Goal: Information Seeking & Learning: Learn about a topic

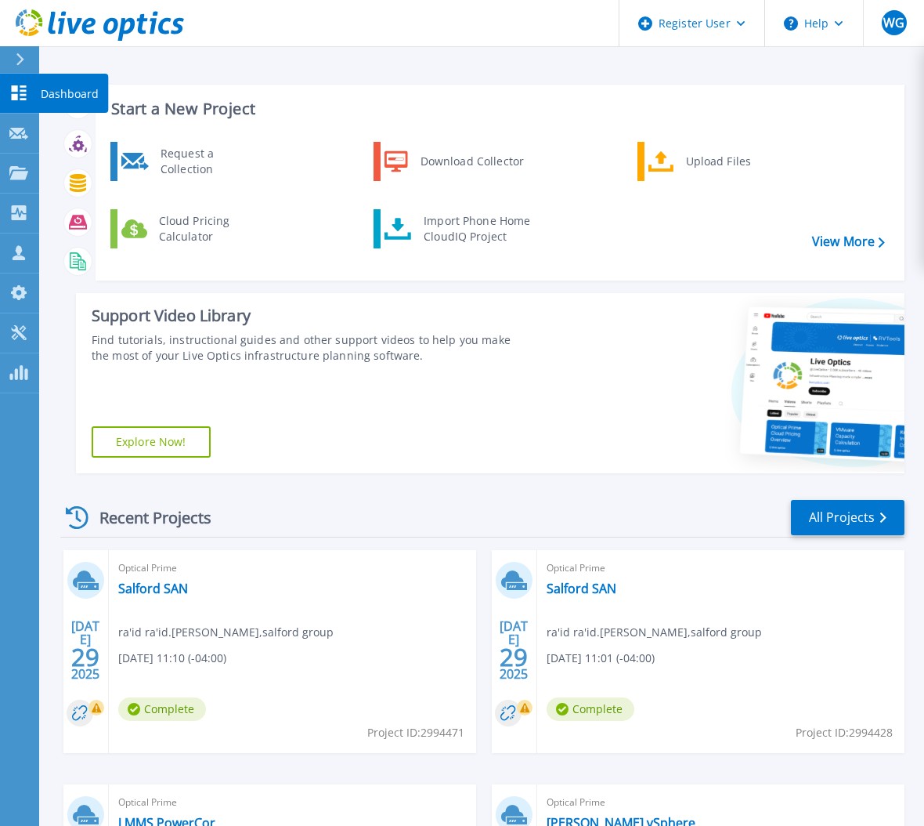
click at [44, 93] on p "Dashboard" at bounding box center [70, 94] width 58 height 41
click at [28, 133] on link "Request Capture Request Capture" at bounding box center [19, 134] width 39 height 40
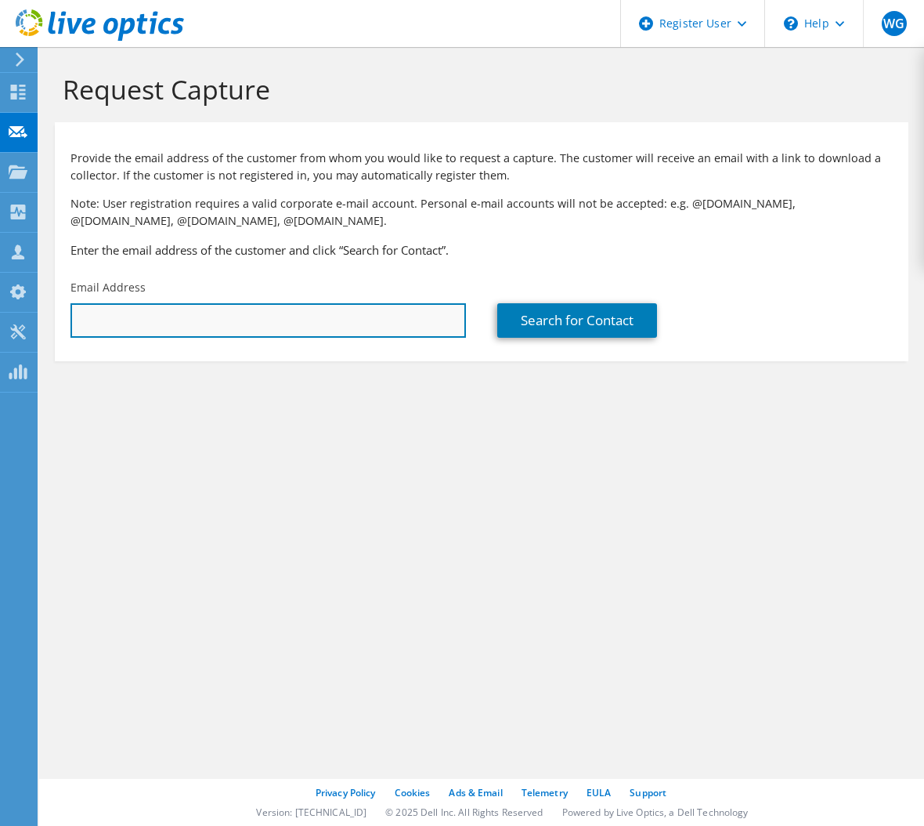
click at [408, 319] on input "text" at bounding box center [269, 320] width 396 height 34
paste input "[PERSON_NAME][EMAIL_ADDRESS][PERSON_NAME][DOMAIN_NAME]"
type input "jeff.carr@linamar.com"
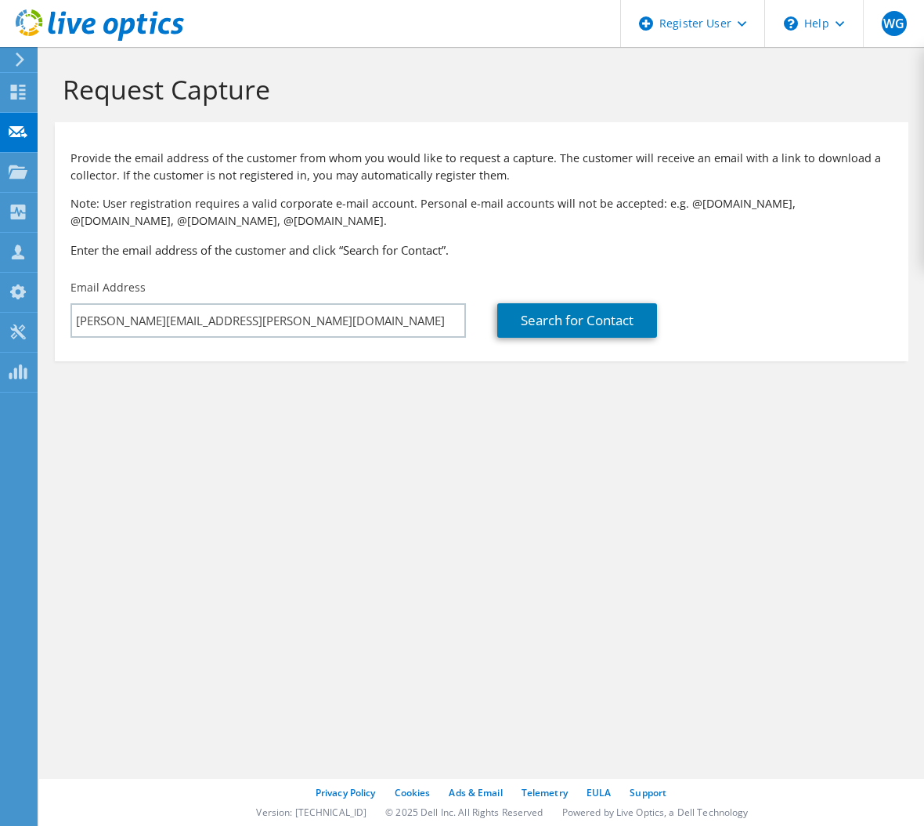
drag, startPoint x: 444, startPoint y: 414, endPoint x: 523, endPoint y: 356, distance: 97.0
click at [450, 407] on section "Request Capture Provide the email address of the customer from whom you would l…" at bounding box center [481, 243] width 885 height 392
click at [552, 320] on link "Search for Contact" at bounding box center [577, 320] width 160 height 34
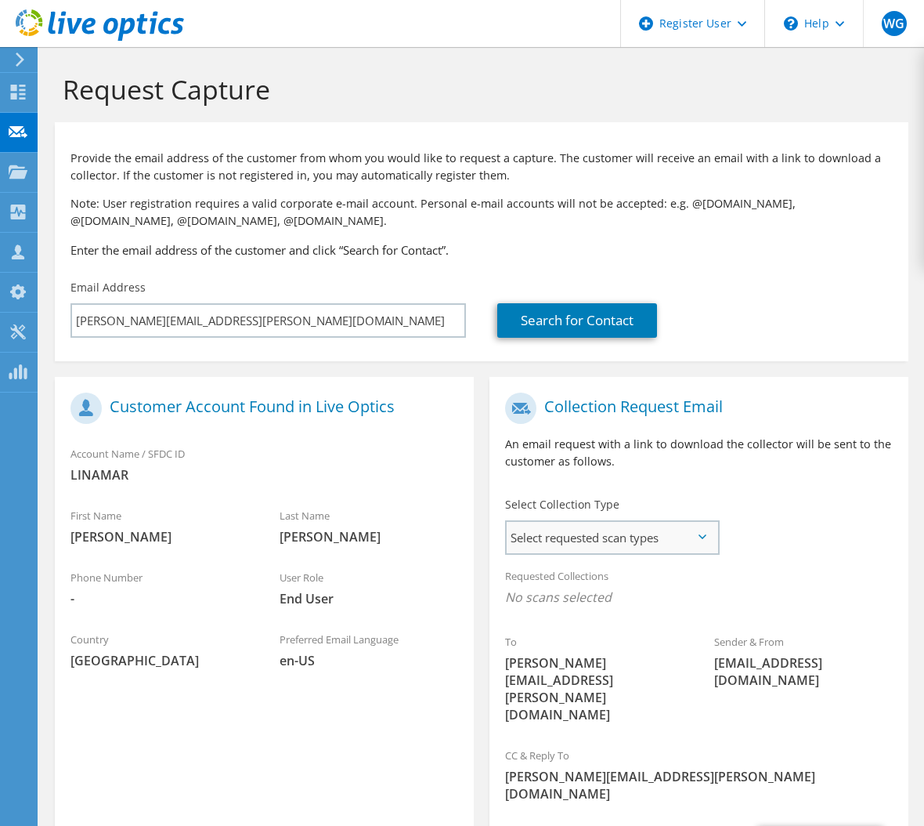
click at [606, 548] on span "Select requested scan types" at bounding box center [612, 537] width 211 height 31
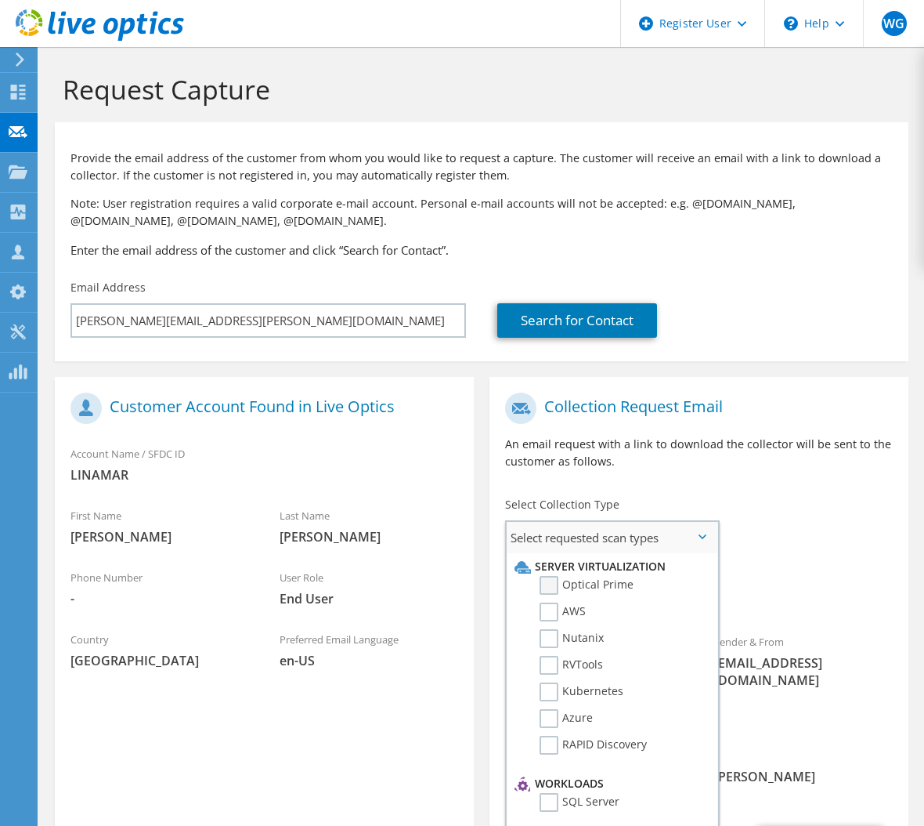
click at [555, 588] on label "Optical Prime" at bounding box center [587, 585] width 94 height 19
click at [0, 0] on input "Optical Prime" at bounding box center [0, 0] width 0 height 0
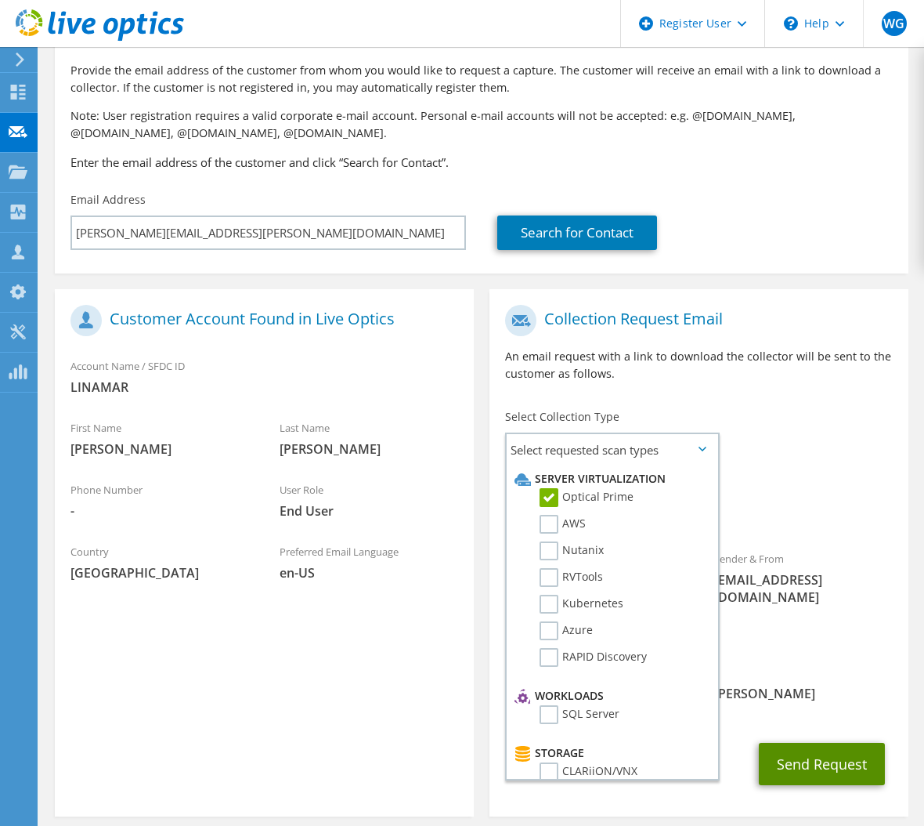
click at [822, 743] on button "Send Request" at bounding box center [822, 764] width 126 height 42
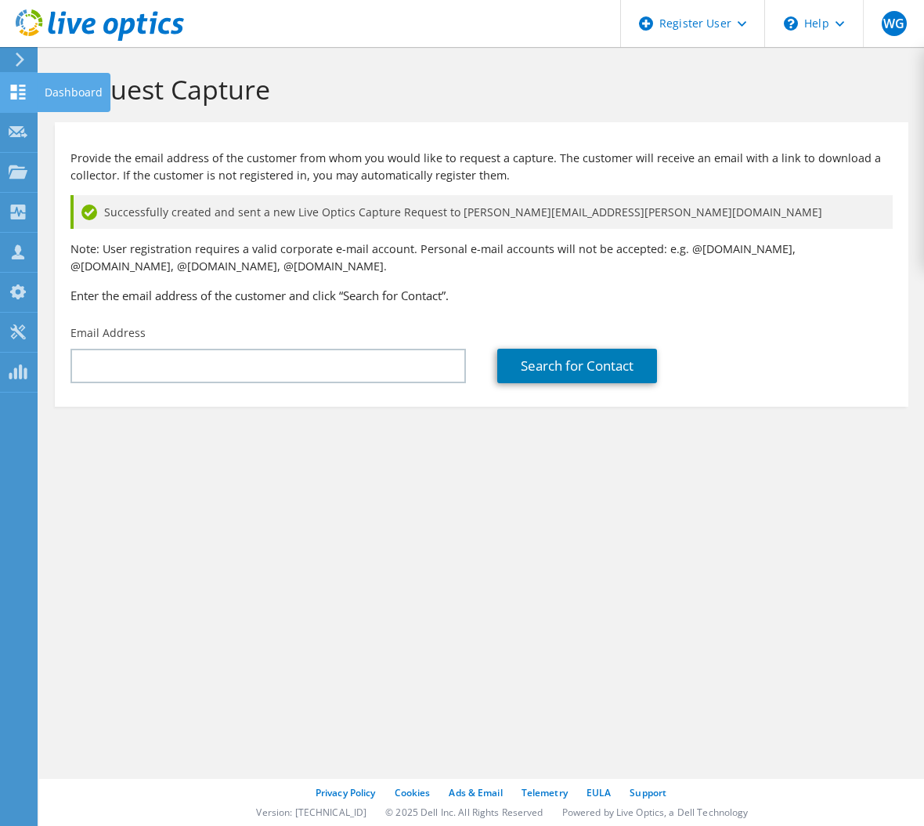
click at [24, 87] on icon at bounding box center [18, 92] width 19 height 15
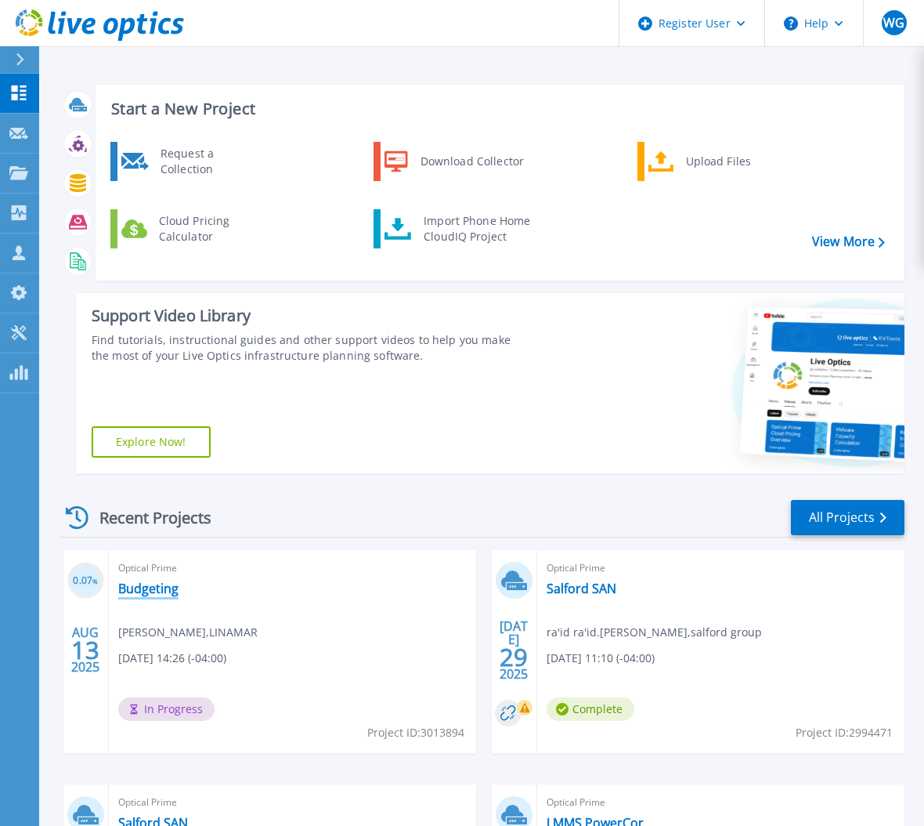
click at [162, 587] on link "Budgeting" at bounding box center [148, 589] width 60 height 16
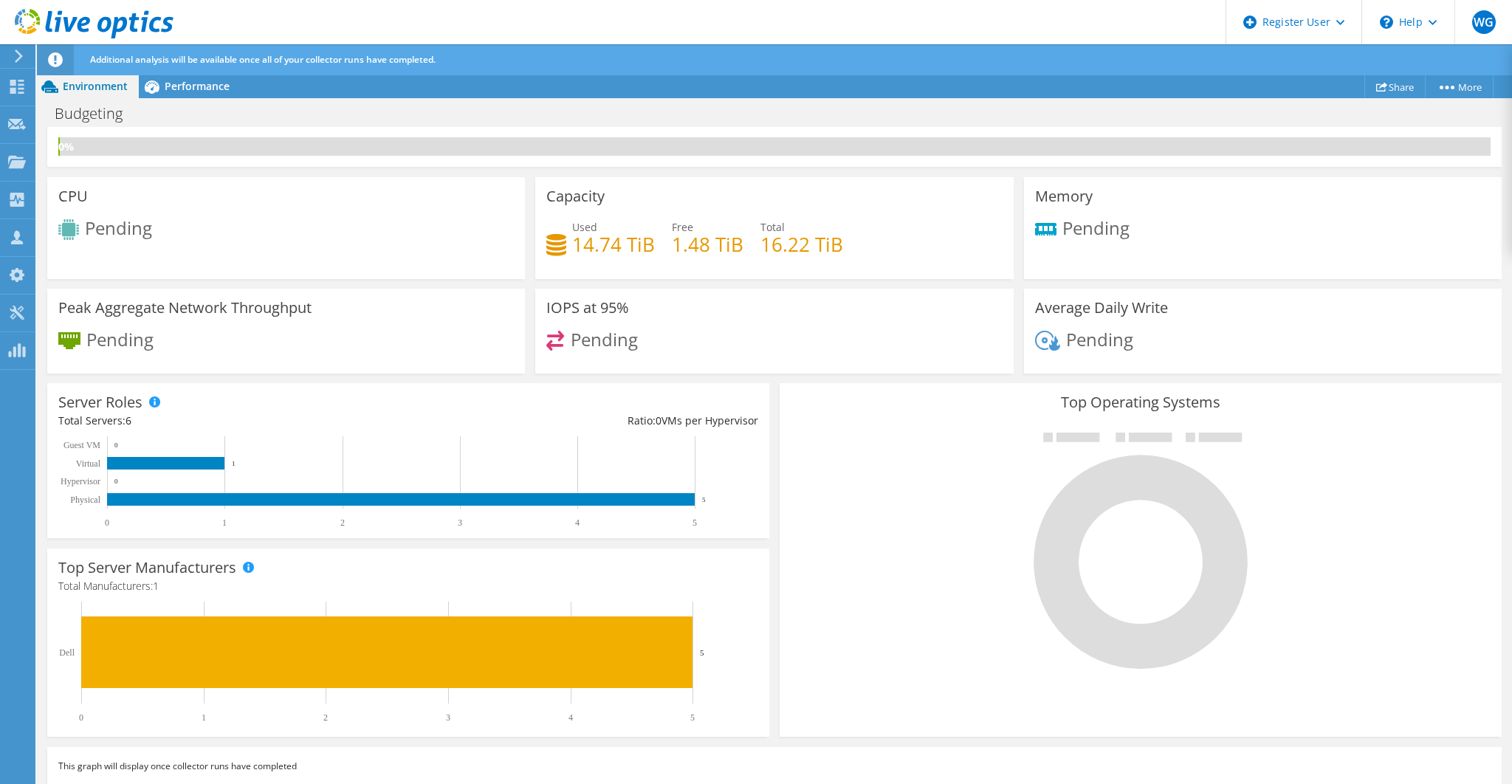
scroll to position [39, 0]
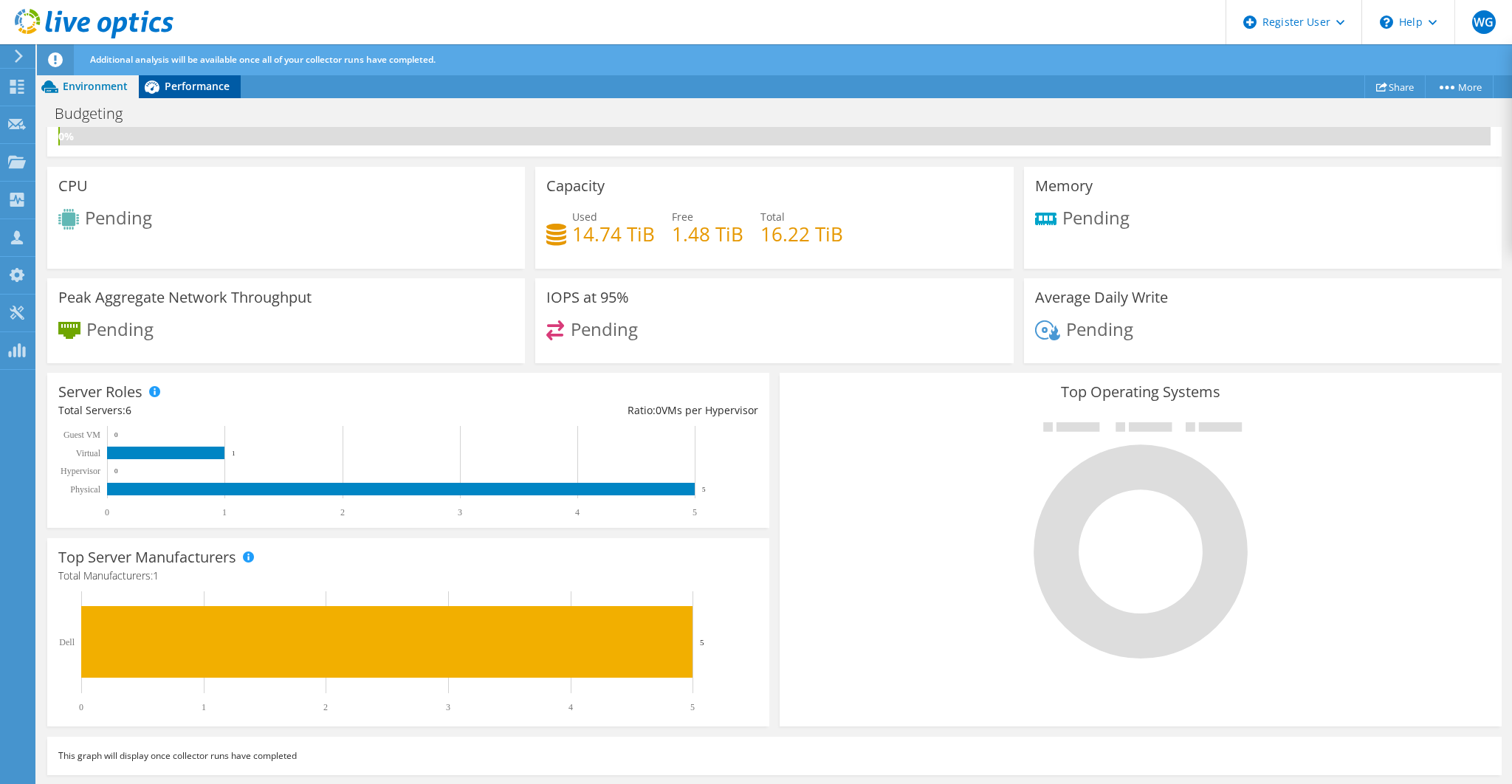
click at [178, 90] on span "Performance" at bounding box center [197, 86] width 65 height 14
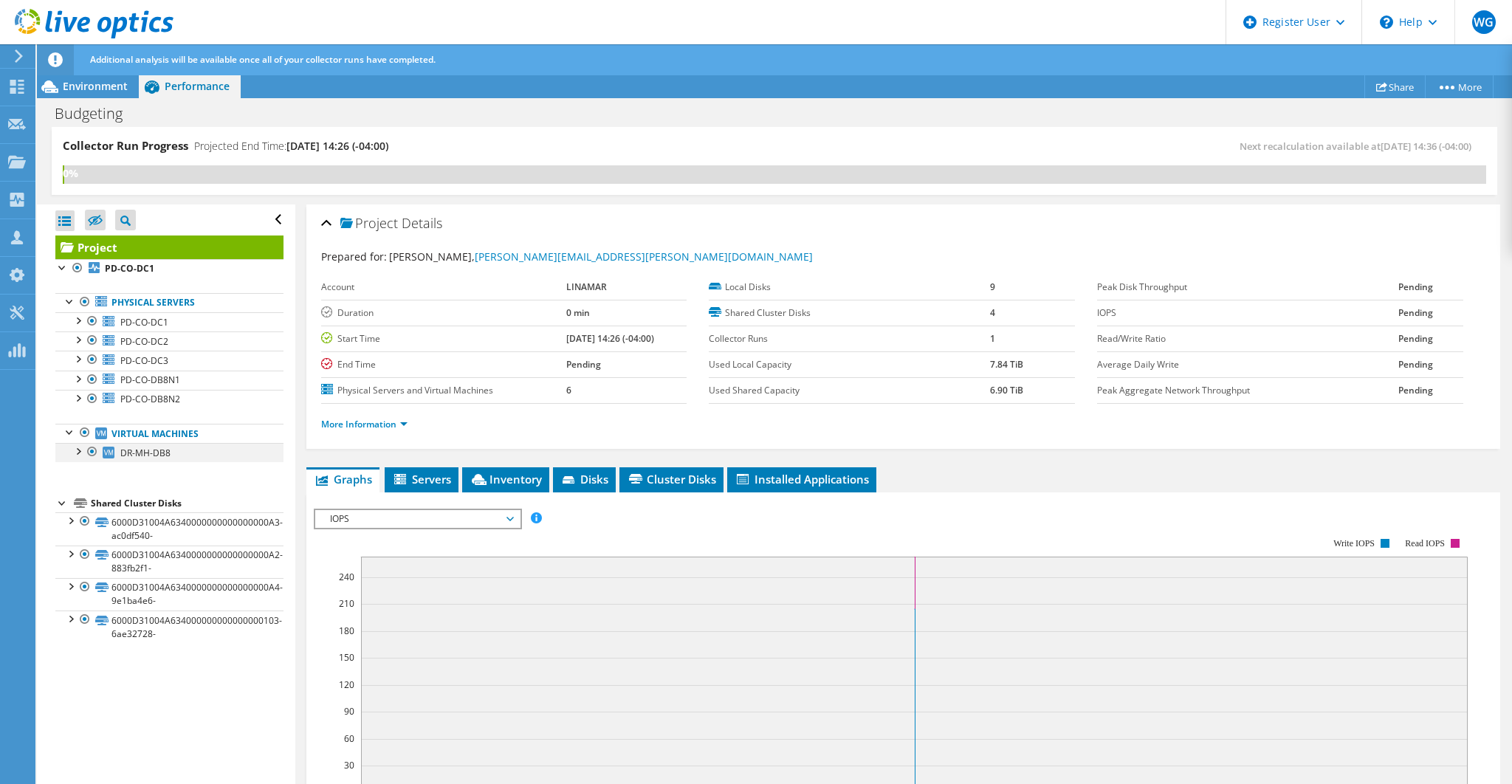
click at [90, 449] on div at bounding box center [92, 451] width 15 height 18
click at [94, 449] on div at bounding box center [92, 451] width 15 height 18
click at [85, 429] on div at bounding box center [85, 433] width 15 height 18
click at [139, 449] on span "DR-MH-DB8" at bounding box center [145, 452] width 50 height 12
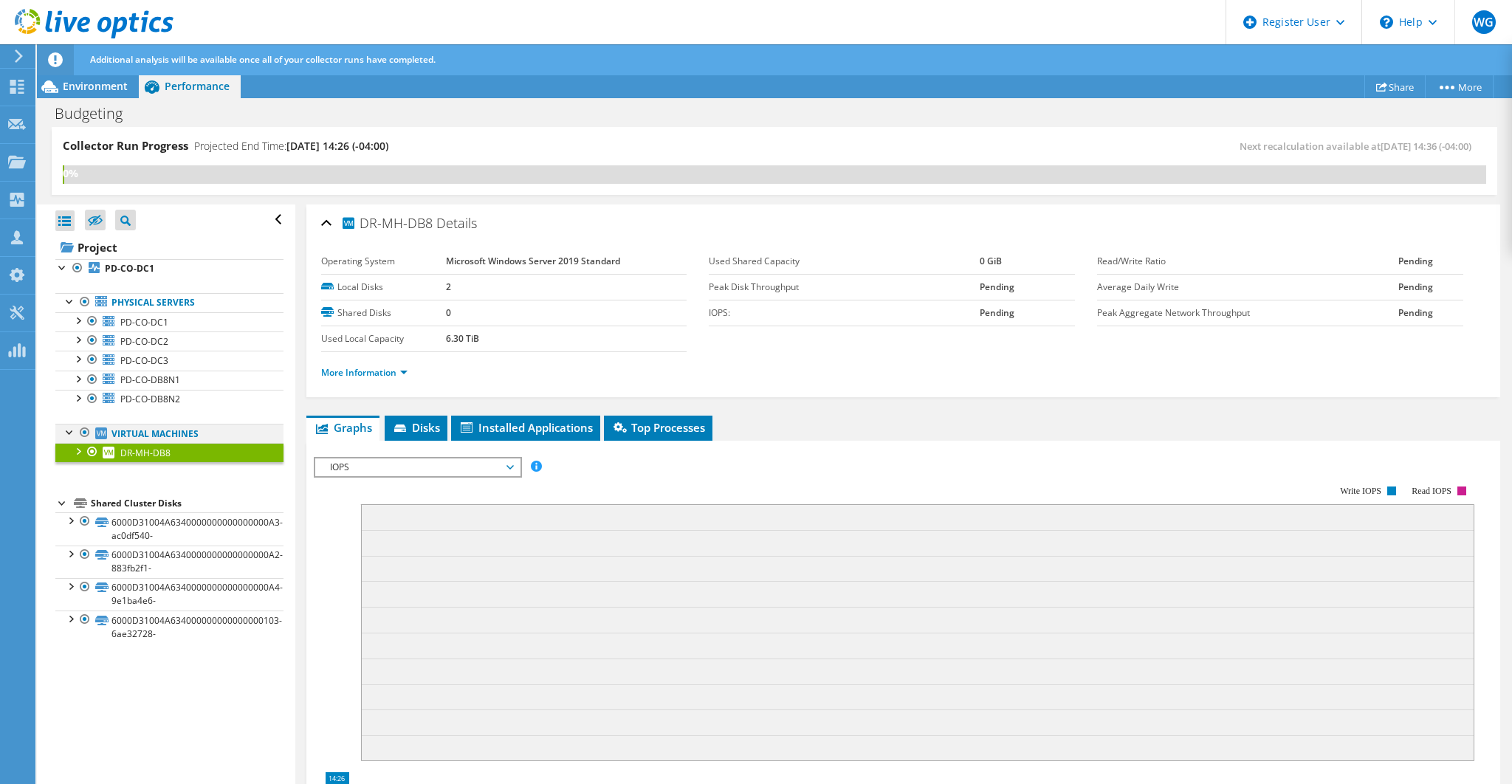
click at [69, 428] on div at bounding box center [71, 432] width 15 height 15
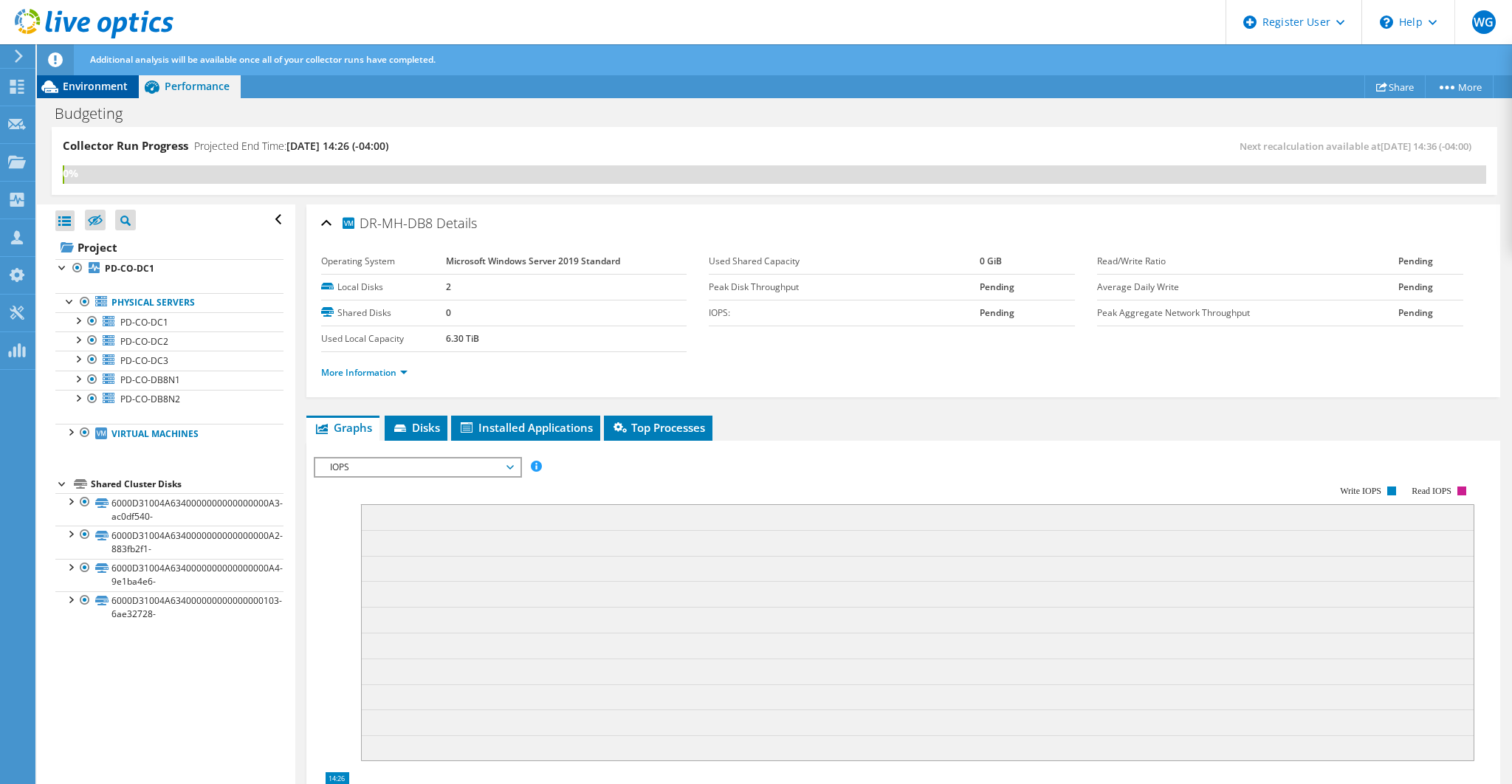
click at [99, 90] on span "Environment" at bounding box center [95, 86] width 65 height 14
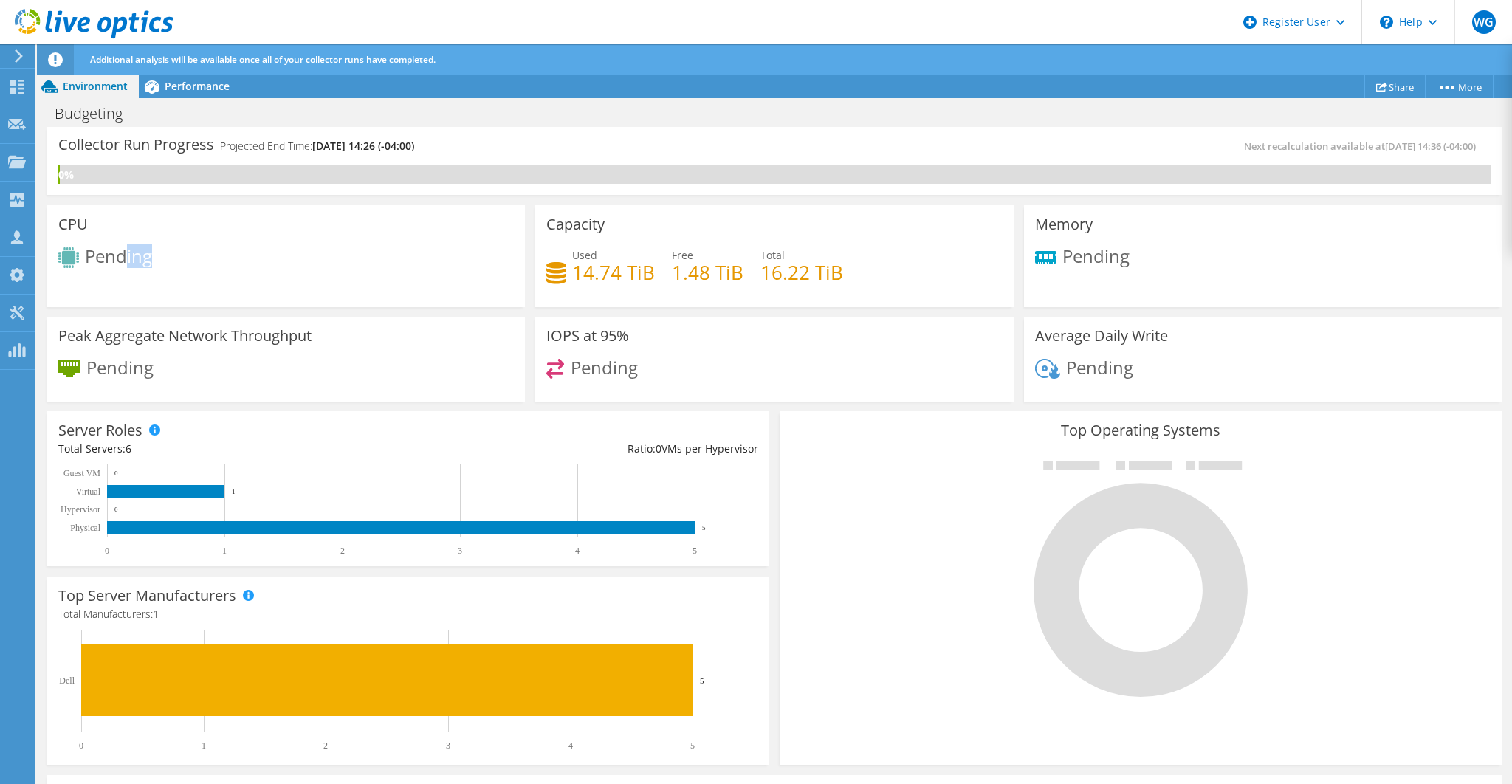
drag, startPoint x: 195, startPoint y: 263, endPoint x: 390, endPoint y: 264, distance: 195.0
click at [302, 257] on div "Pending" at bounding box center [286, 259] width 455 height 24
drag, startPoint x: 710, startPoint y: 273, endPoint x: 837, endPoint y: 279, distance: 127.1
click at [847, 278] on div "Used 14.74 TiB Free 1.48 TiB Total 16.22 TiB" at bounding box center [774, 270] width 455 height 48
click at [212, 90] on span "Performance" at bounding box center [197, 86] width 65 height 14
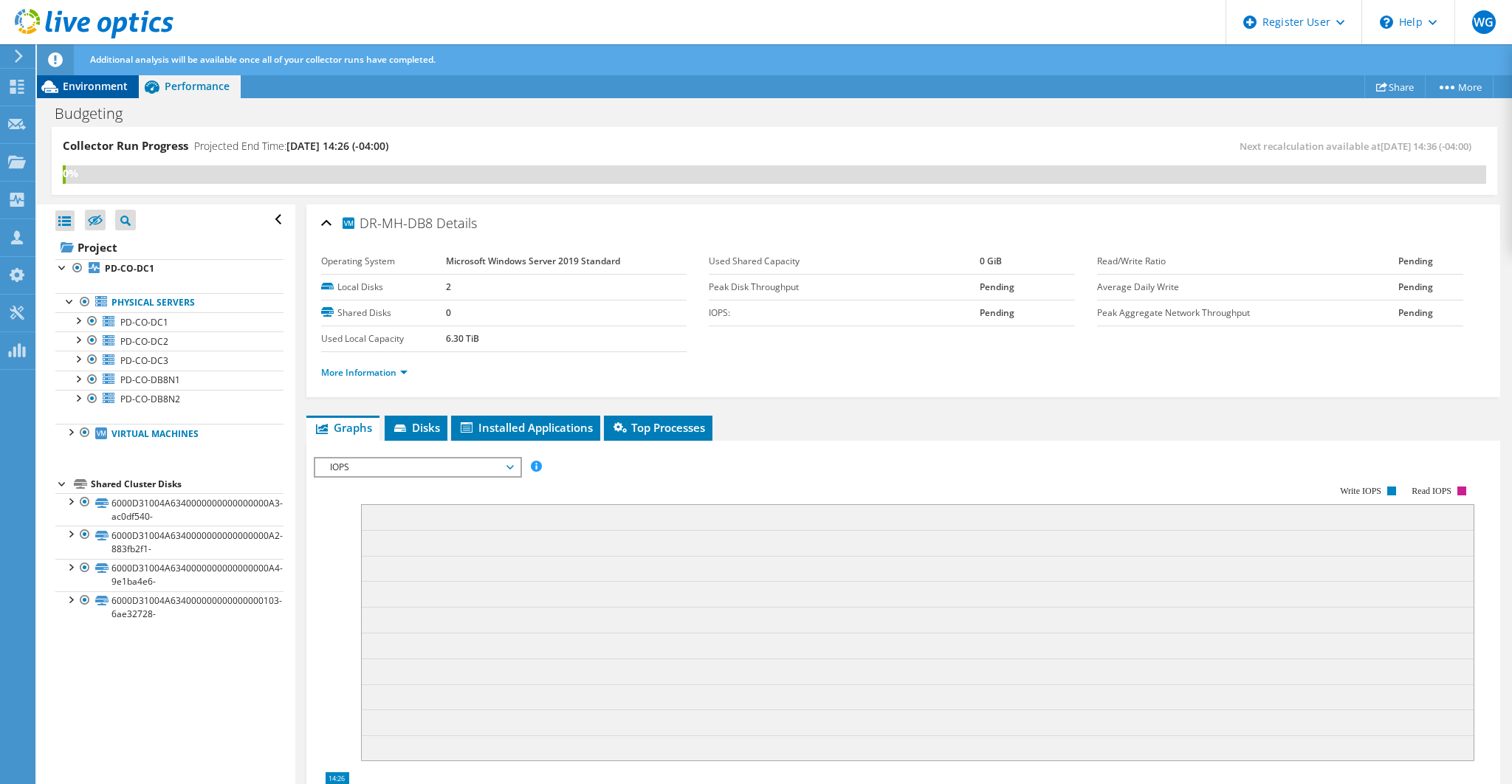
click at [89, 86] on span "Environment" at bounding box center [95, 86] width 65 height 14
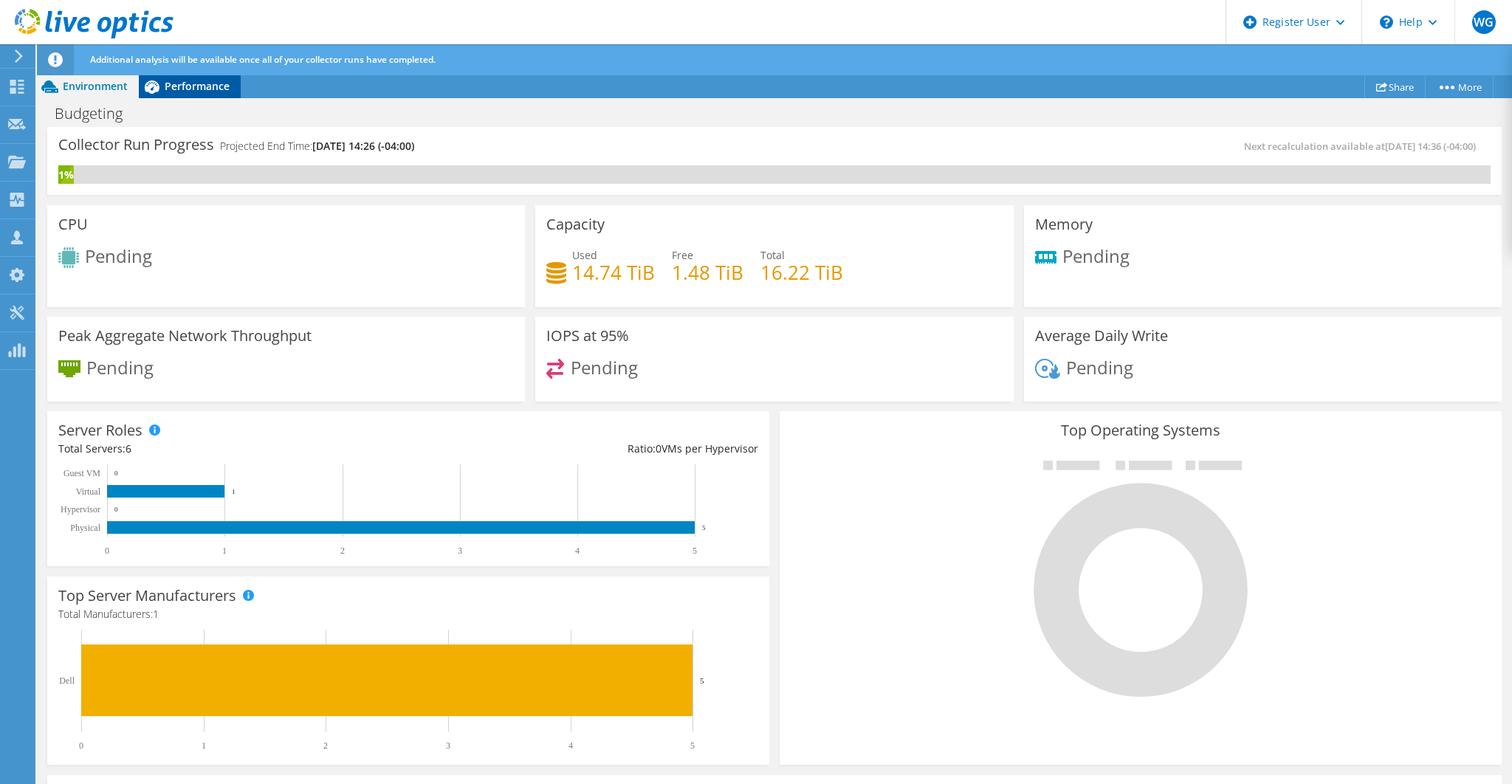
click at [188, 87] on span "Performance" at bounding box center [197, 86] width 65 height 14
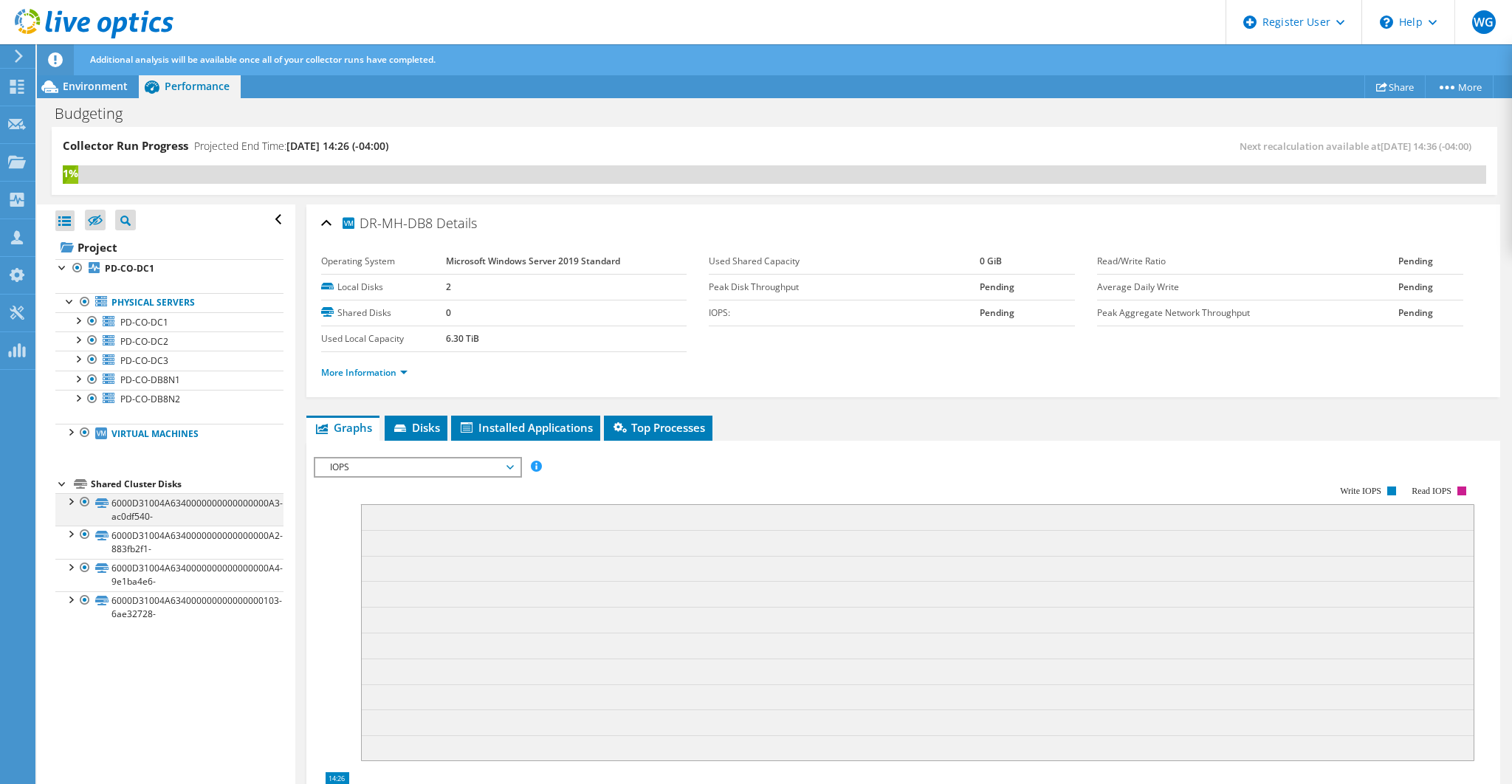
click at [70, 499] on div at bounding box center [71, 500] width 15 height 15
click at [77, 318] on div at bounding box center [77, 319] width 15 height 15
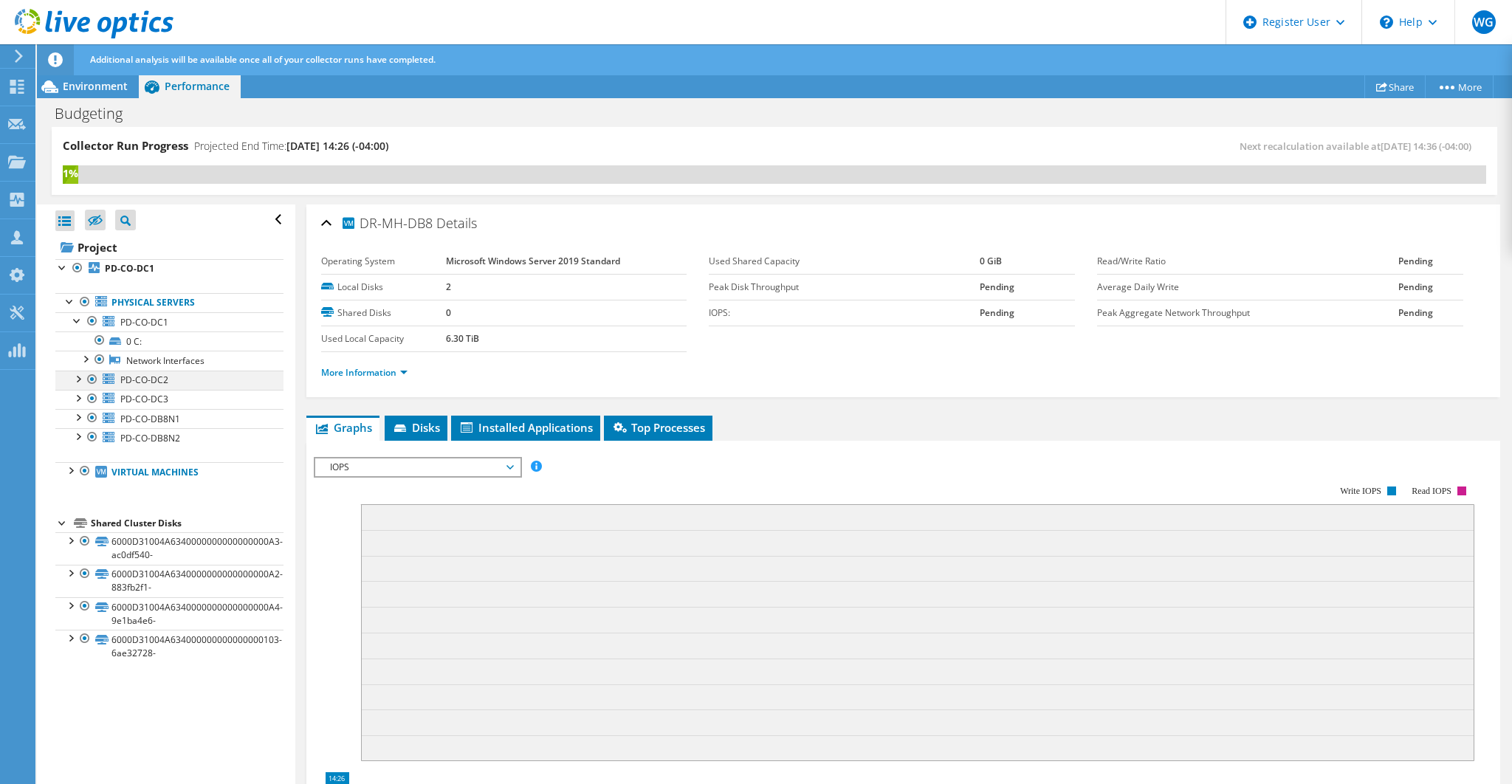
click at [75, 379] on div at bounding box center [77, 378] width 15 height 15
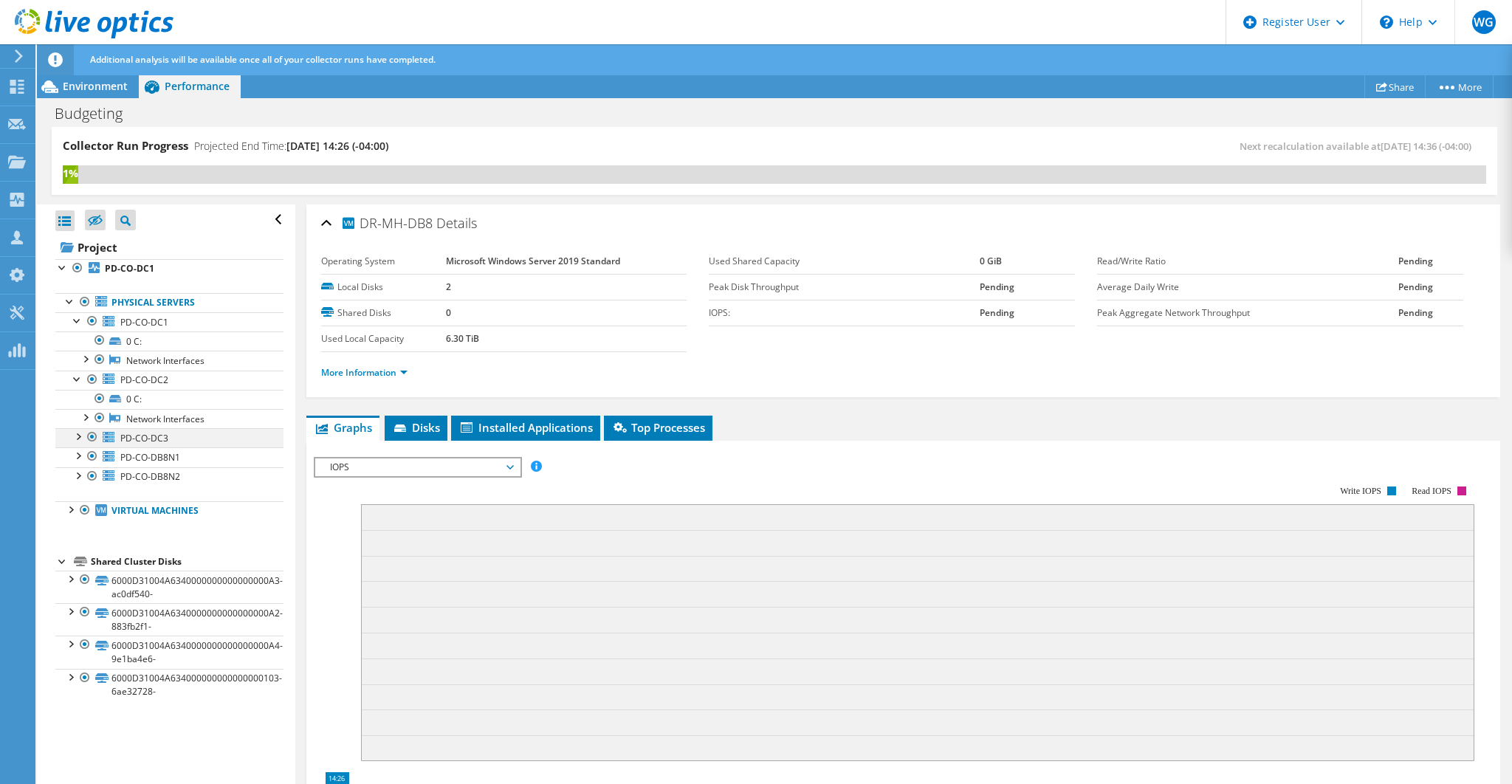
click at [77, 432] on div at bounding box center [77, 435] width 15 height 15
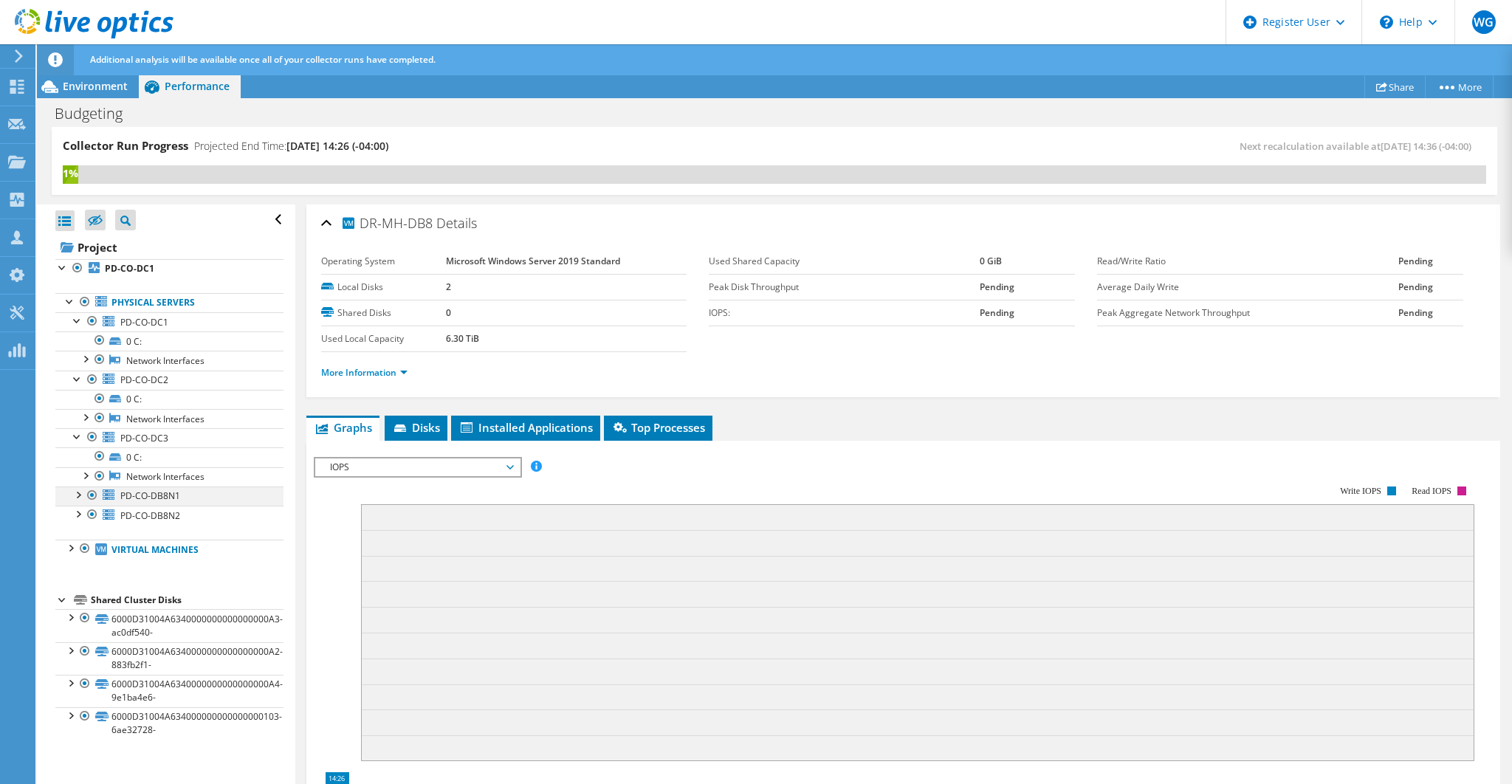
click at [75, 486] on div at bounding box center [77, 494] width 15 height 15
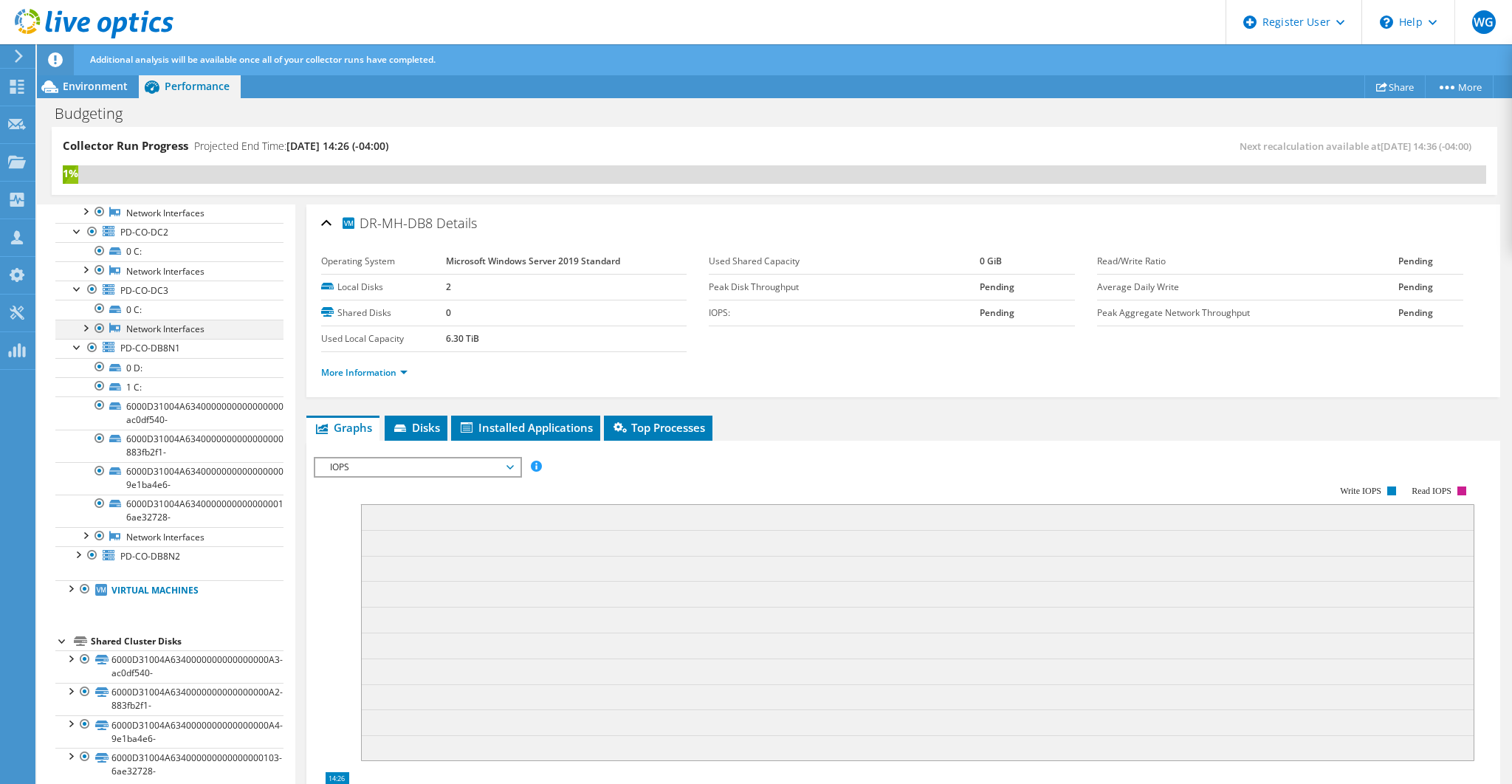
scroll to position [152, 0]
click at [73, 645] on div at bounding box center [71, 653] width 15 height 15
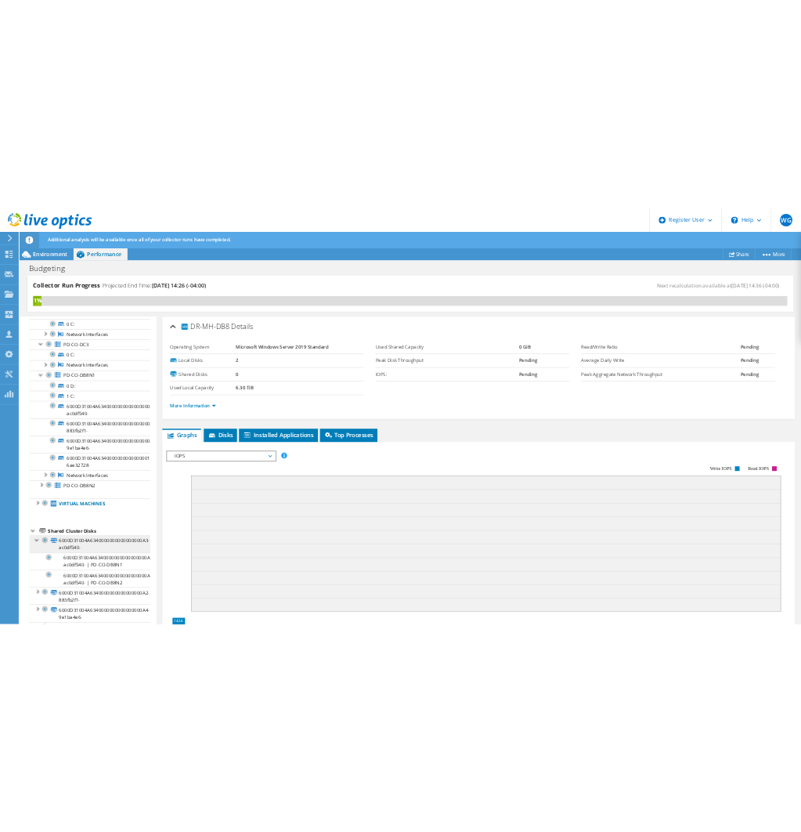
scroll to position [230, 0]
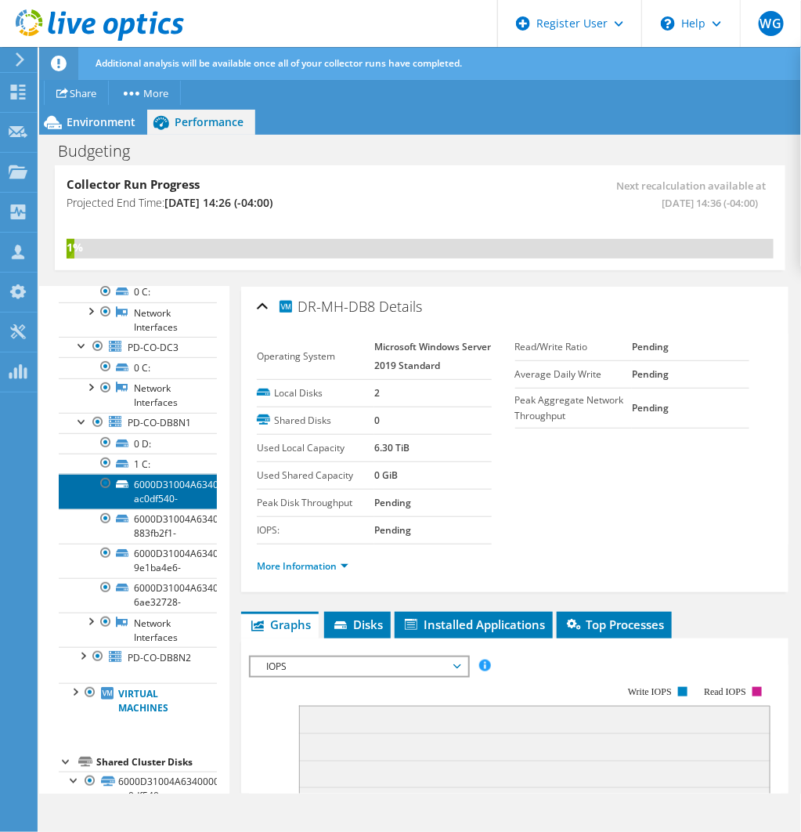
click at [189, 504] on link "6000D31004A6340000000000000000A3-ac0df540-" at bounding box center [138, 491] width 158 height 34
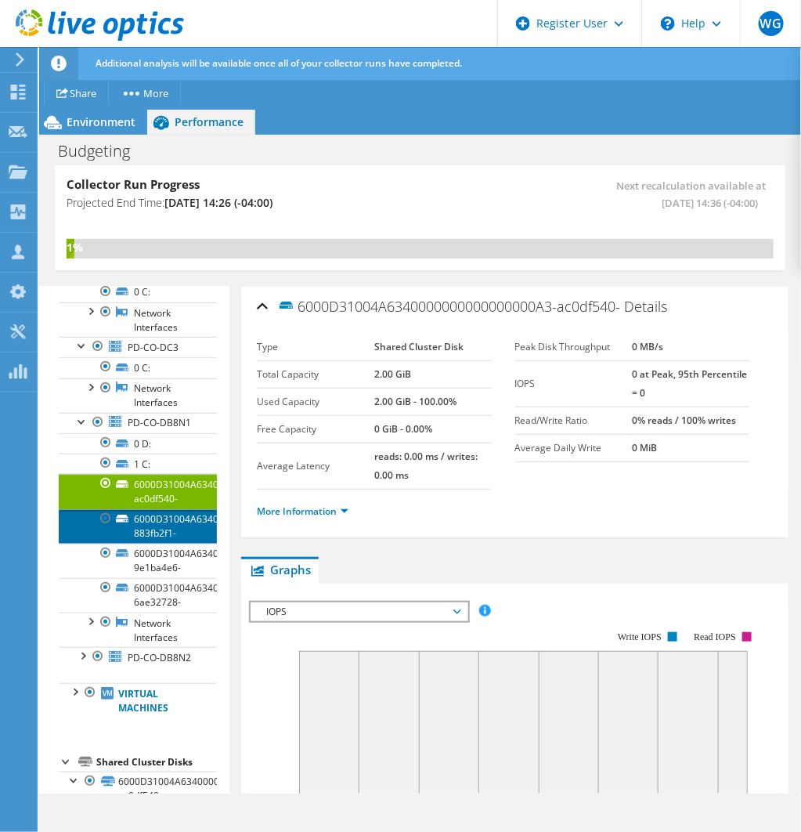
click at [179, 535] on link "6000D31004A6340000000000000000A2-883fb2f1-" at bounding box center [138, 526] width 158 height 34
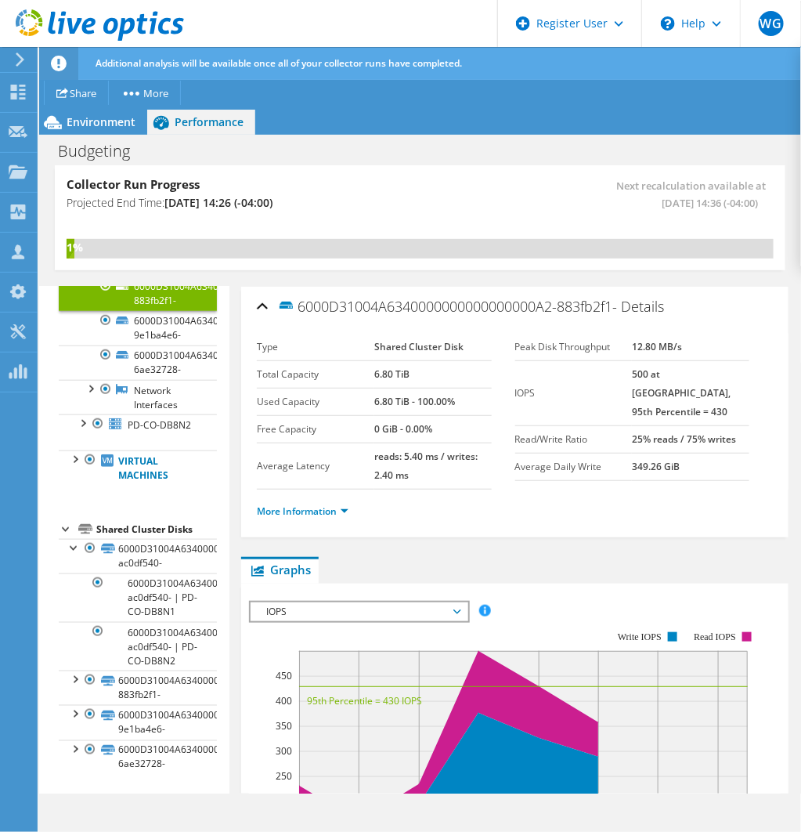
scroll to position [508, 0]
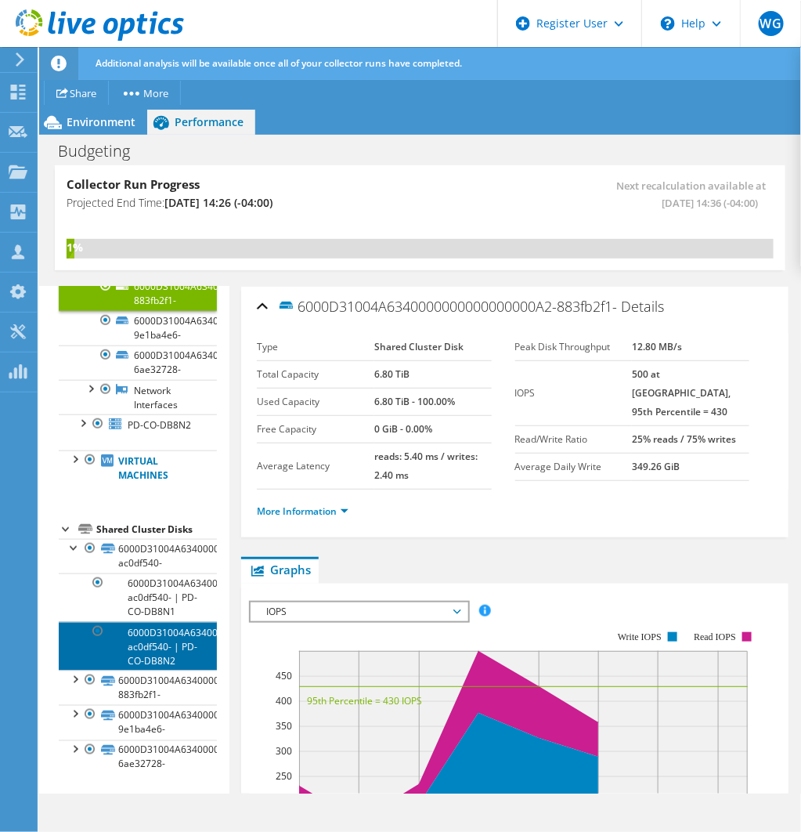
click at [166, 628] on link "6000D31004A6340000000000000000A3-ac0df540- | PD-CO-DB8N2" at bounding box center [138, 646] width 158 height 49
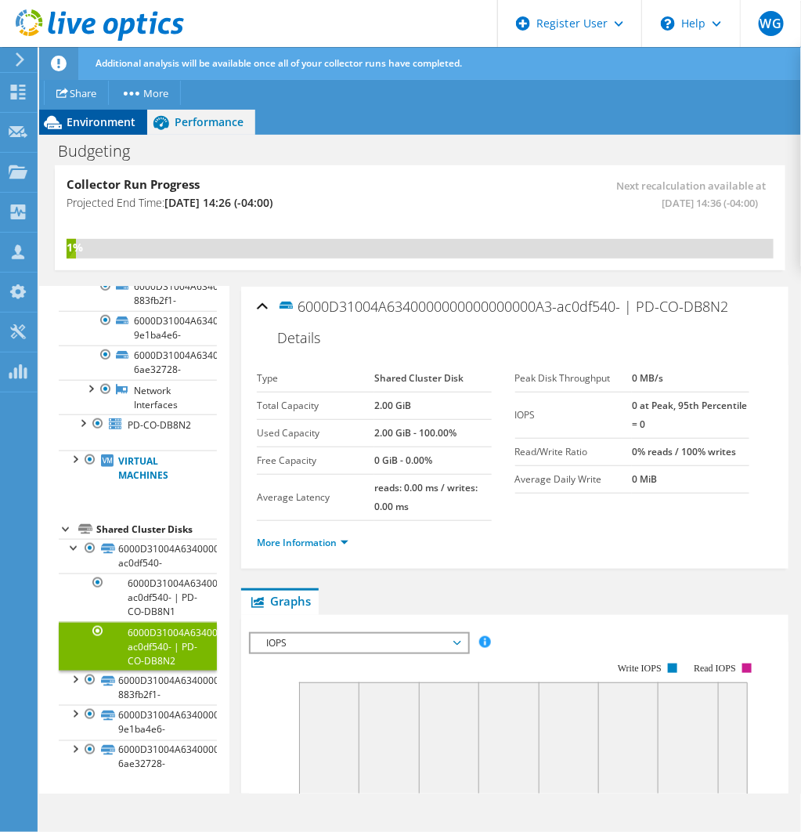
click at [97, 127] on span "Environment" at bounding box center [101, 121] width 69 height 15
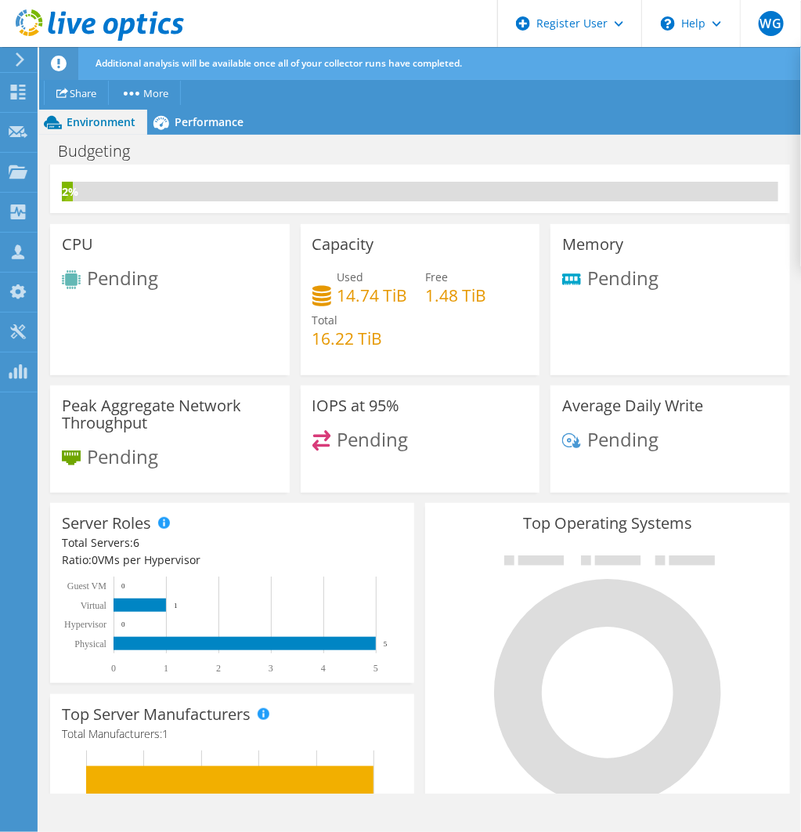
scroll to position [0, 0]
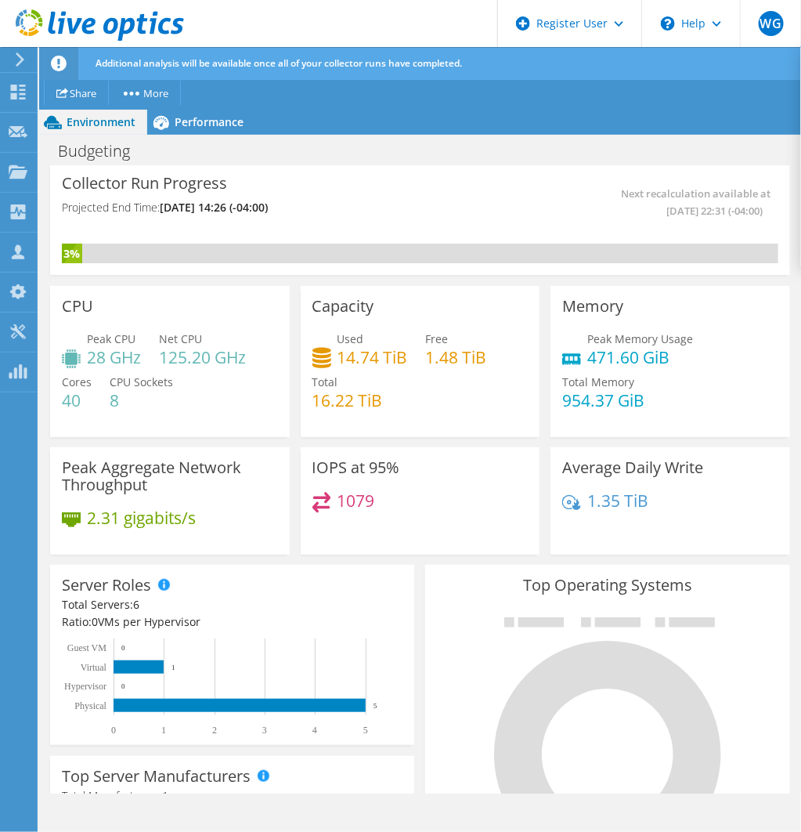
scroll to position [518, 0]
click at [201, 123] on span "Performance" at bounding box center [209, 121] width 69 height 15
